Goal: Transaction & Acquisition: Download file/media

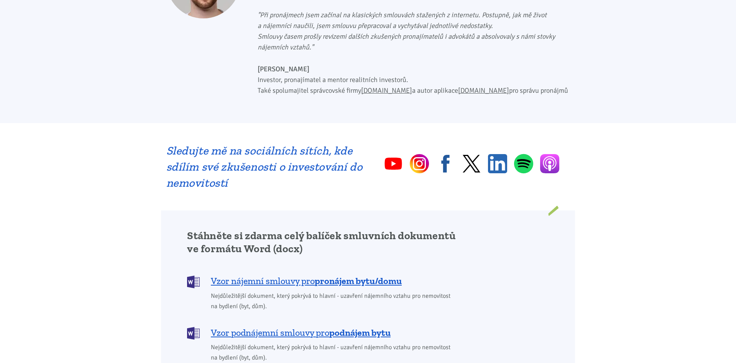
scroll to position [586, 0]
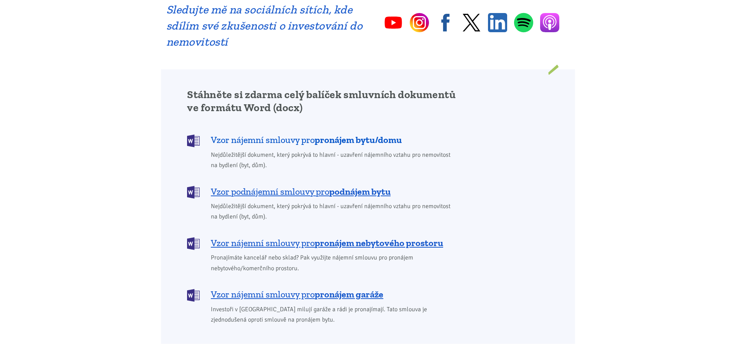
click at [299, 134] on span "Vzor nájemní smlouvy pro pronájem bytu/domu" at bounding box center [306, 140] width 191 height 12
click at [298, 134] on span "Vzor nájemní smlouvy pro pronájem bytu/domu" at bounding box center [306, 140] width 191 height 12
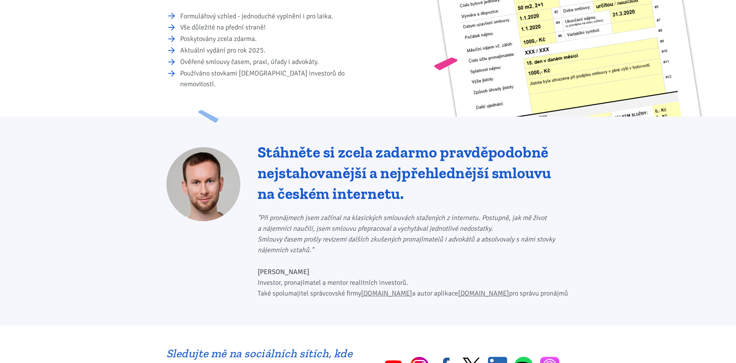
scroll to position [195, 0]
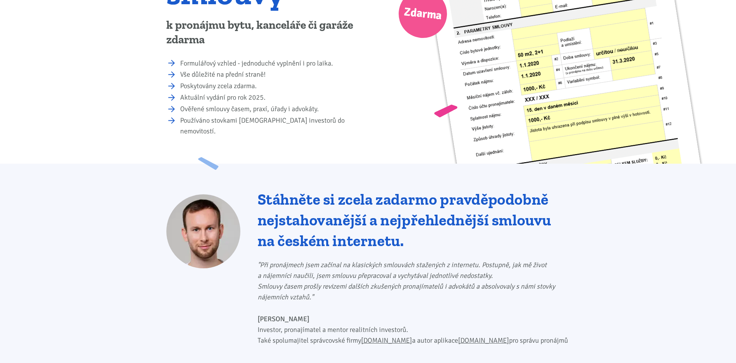
click at [608, 192] on div "Stáhněte si zcela zadarmo pravděpodobně nejstahovanější a nejpřehlednější smlou…" at bounding box center [368, 268] width 736 height 209
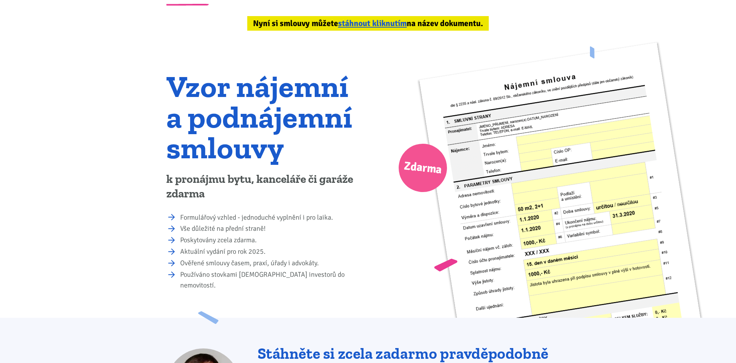
scroll to position [0, 0]
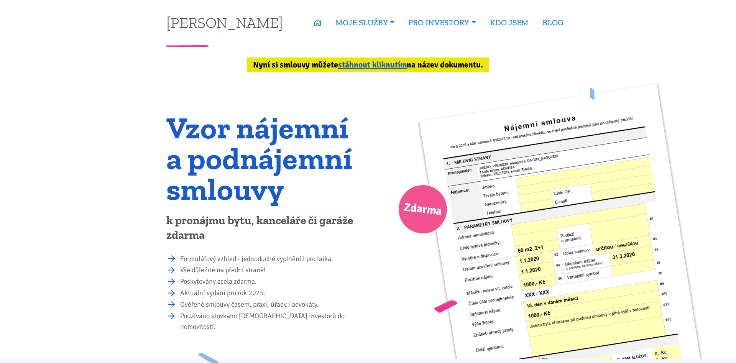
click at [520, 123] on img at bounding box center [565, 277] width 292 height 386
click at [533, 186] on img at bounding box center [565, 277] width 292 height 386
click at [366, 61] on link "stáhnout kliknutím" at bounding box center [372, 65] width 69 height 10
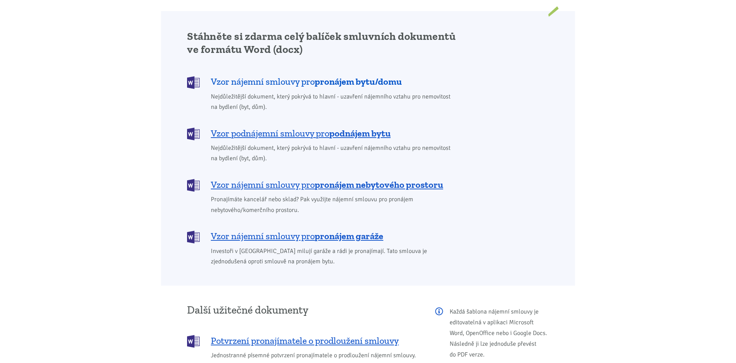
scroll to position [645, 0]
click at [370, 75] on b "pronájem bytu/domu" at bounding box center [358, 80] width 87 height 11
click at [357, 75] on b "pronájem bytu/domu" at bounding box center [358, 80] width 87 height 11
click at [586, 187] on body "[PERSON_NAME] ÚVOD MOJE SLUŽBY Strategický mentoring Financování bez limitu Kup…" at bounding box center [368, 221] width 736 height 1732
click at [480, 107] on div "Stáhněte si zdarma celý balíček smluvních dokumentů ve formátu Word (docx) Vzor…" at bounding box center [368, 148] width 372 height 237
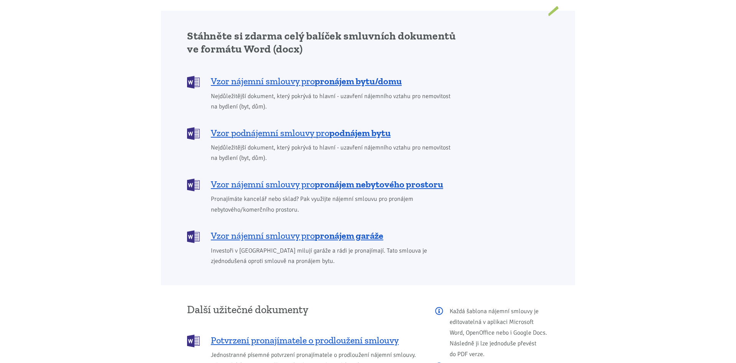
click at [456, 51] on div "Stáhněte si zdarma celý balíček smluvních dokumentů ve formátu Word (docx) Vzor…" at bounding box center [321, 148] width 279 height 237
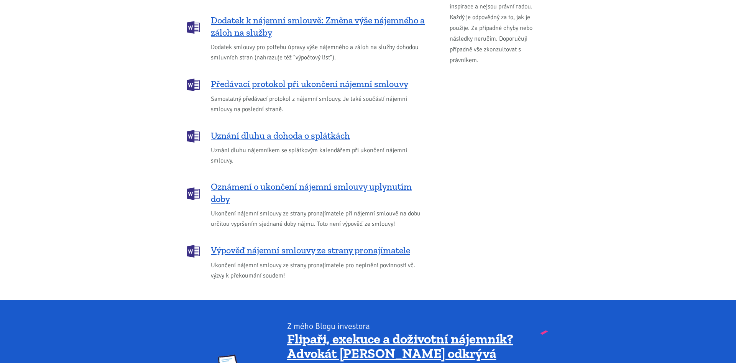
scroll to position [1036, 0]
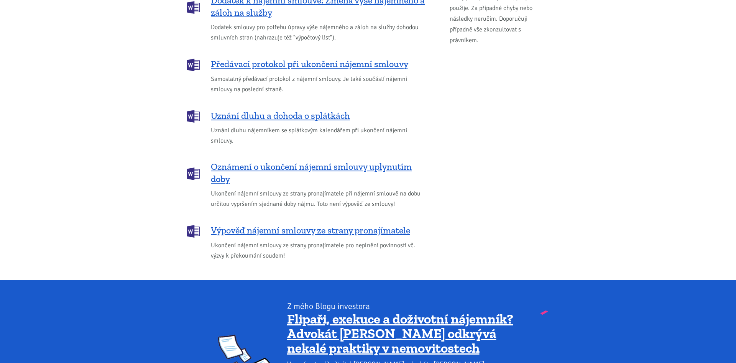
click at [456, 144] on div "Každá šablona nájemní smlouvy je editovatelná v aplikaci Microsoft Word, OpenOf…" at bounding box center [492, 87] width 124 height 348
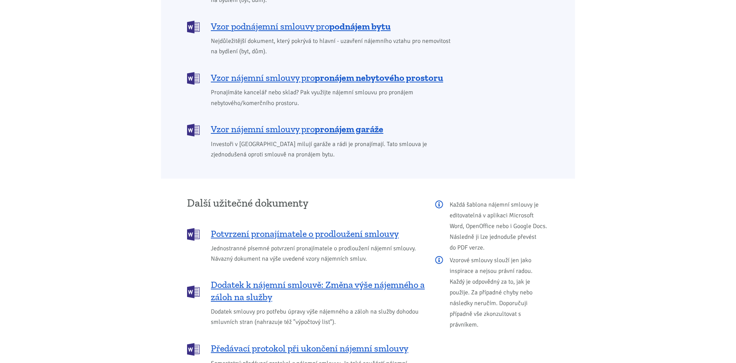
scroll to position [684, 0]
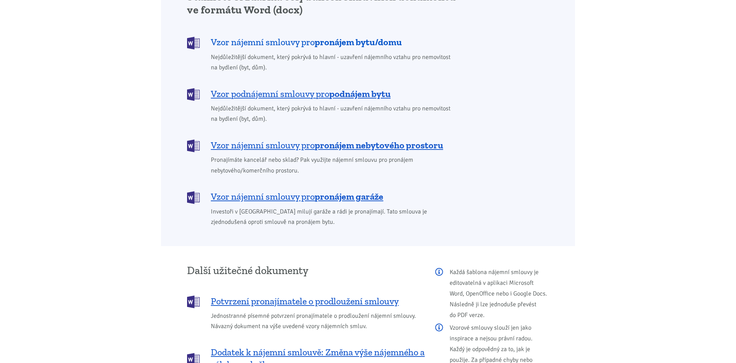
click at [391, 36] on b "pronájem bytu/domu" at bounding box center [358, 41] width 87 height 11
